Goal: Task Accomplishment & Management: Manage account settings

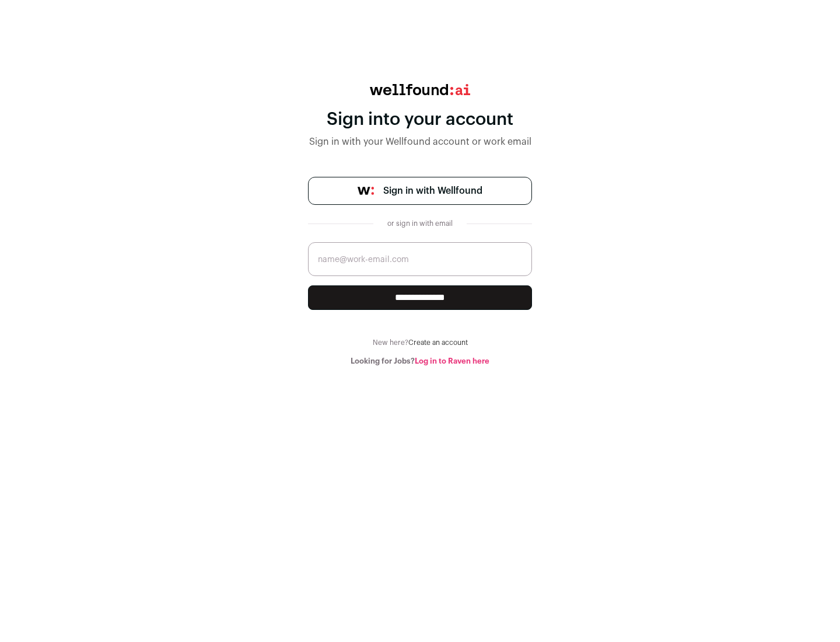
click at [432, 191] on span "Sign in with Wellfound" at bounding box center [432, 191] width 99 height 14
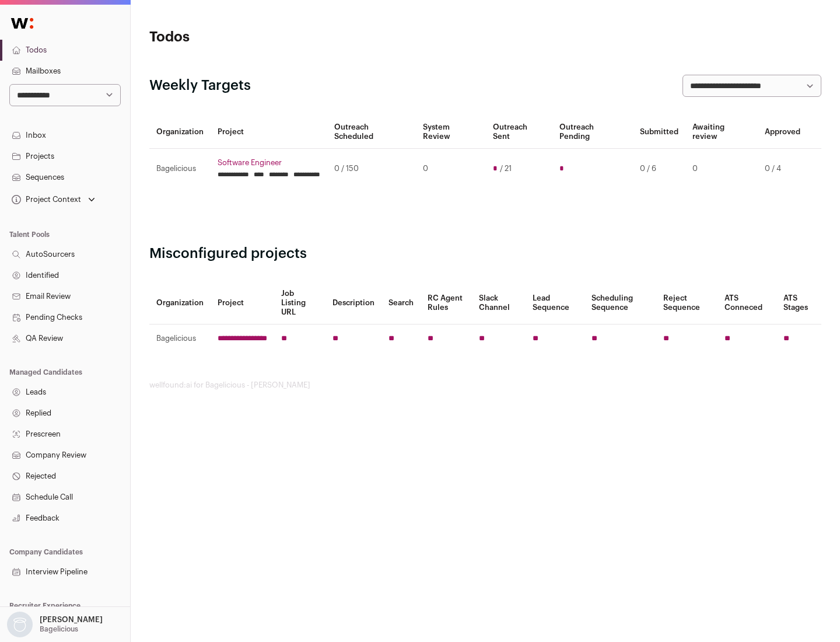
click at [65, 156] on link "Projects" at bounding box center [65, 156] width 130 height 21
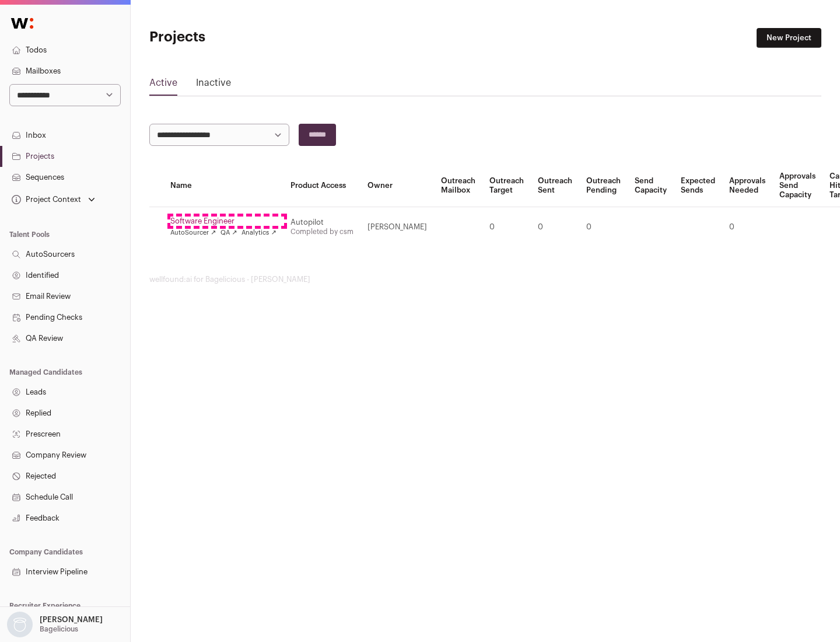
click at [227, 221] on link "Software Engineer" at bounding box center [223, 221] width 106 height 9
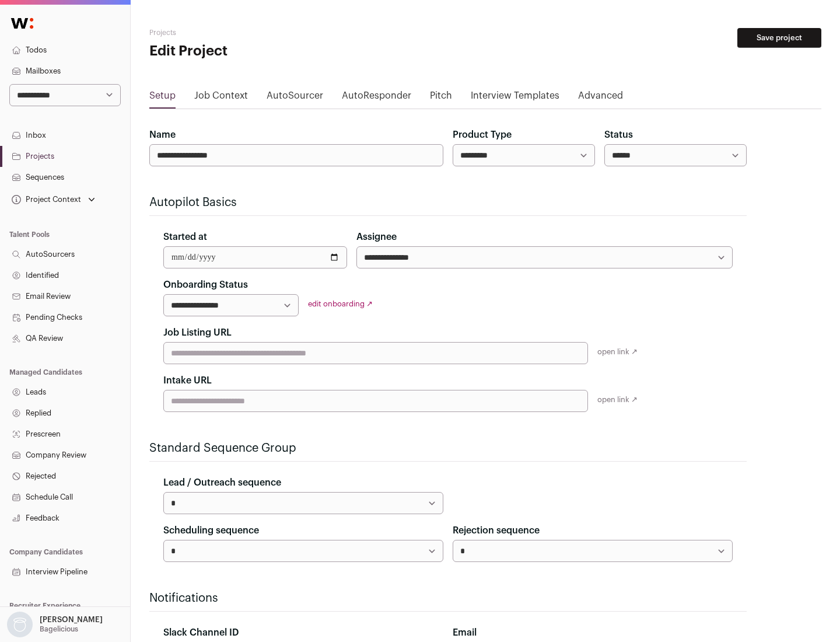
click at [780, 38] on button "Save project" at bounding box center [780, 38] width 84 height 20
